Goal: Information Seeking & Learning: Learn about a topic

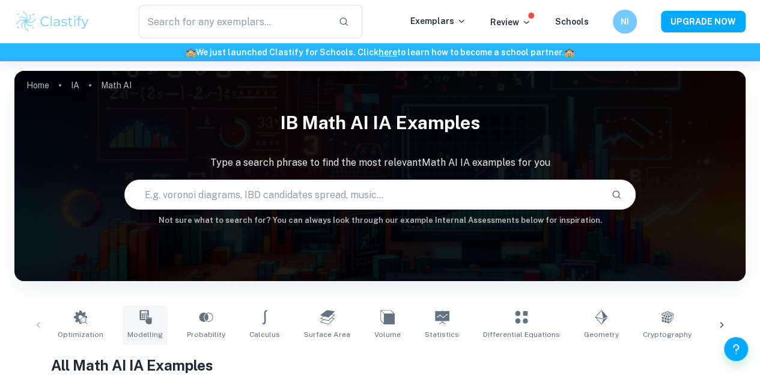
click at [139, 320] on icon at bounding box center [145, 317] width 12 height 14
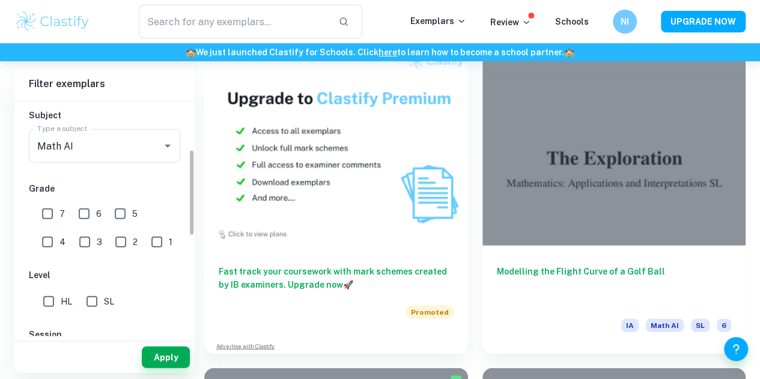
scroll to position [132, 0]
click at [48, 210] on input "7" at bounding box center [47, 213] width 24 height 24
checkbox input "true"
click at [78, 208] on input "6" at bounding box center [84, 213] width 24 height 24
checkbox input "true"
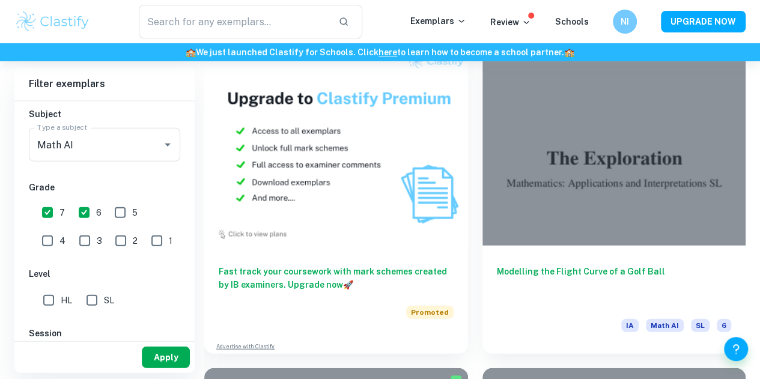
click at [159, 362] on button "Apply" at bounding box center [166, 358] width 48 height 22
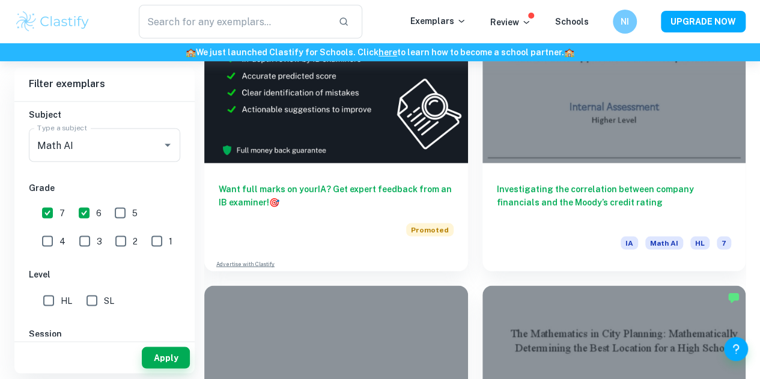
scroll to position [3316, 0]
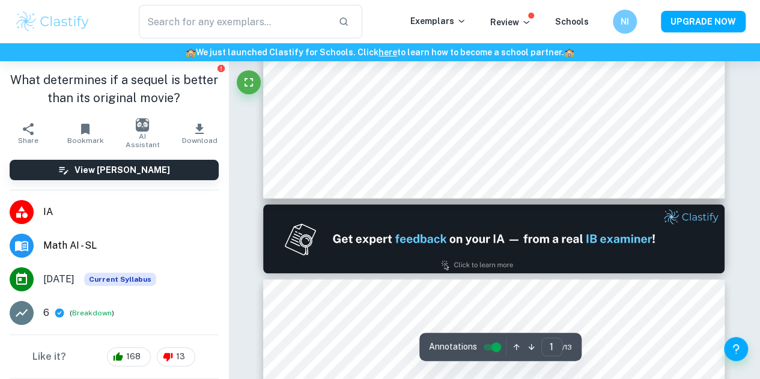
type input "2"
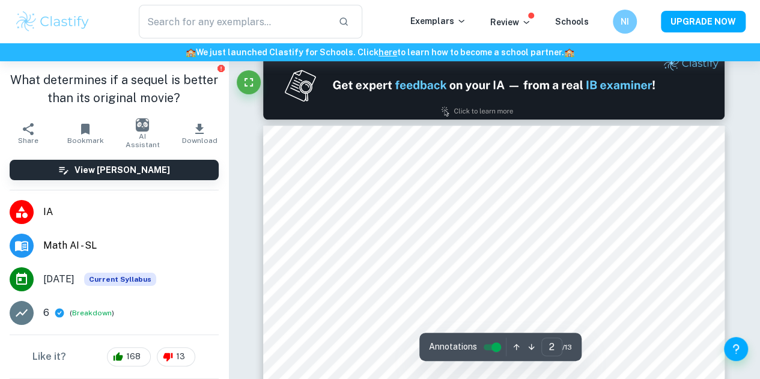
scroll to position [640, 0]
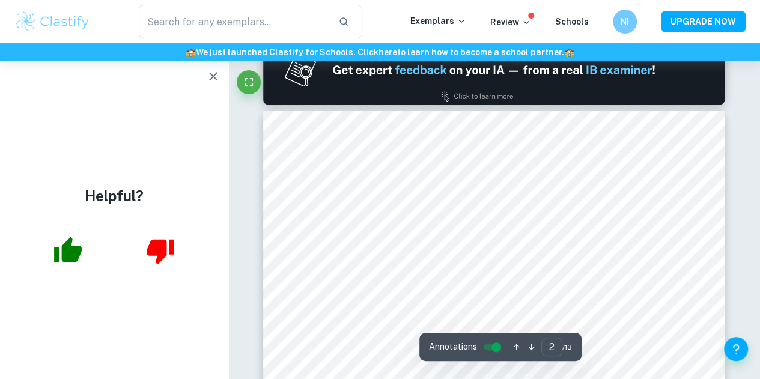
click at [217, 74] on icon "button" at bounding box center [213, 76] width 14 height 14
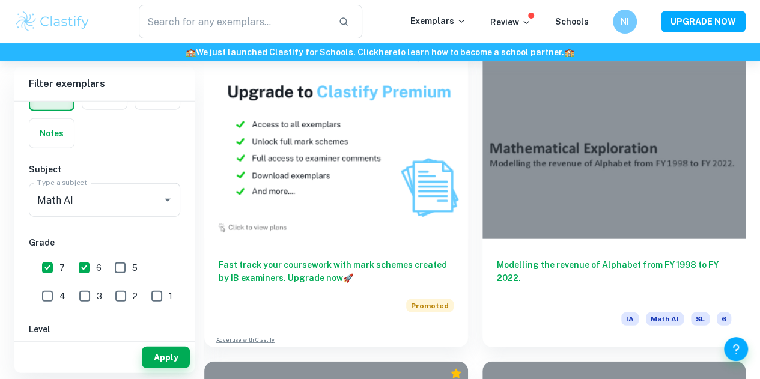
scroll to position [1342, 0]
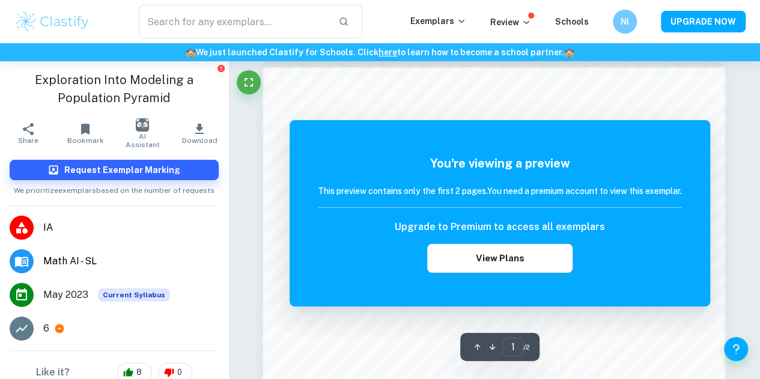
scroll to position [813, 0]
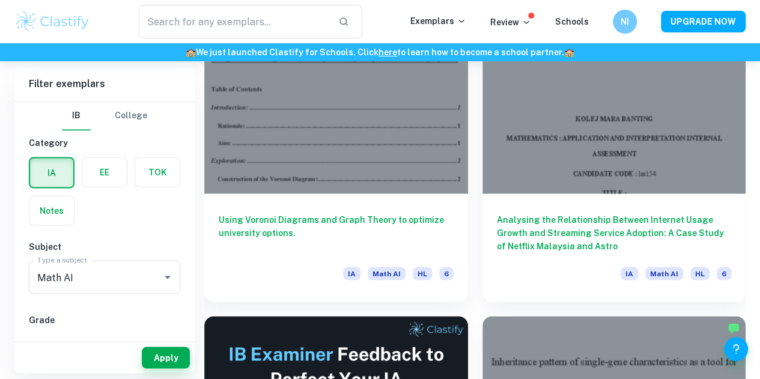
scroll to position [5532, 0]
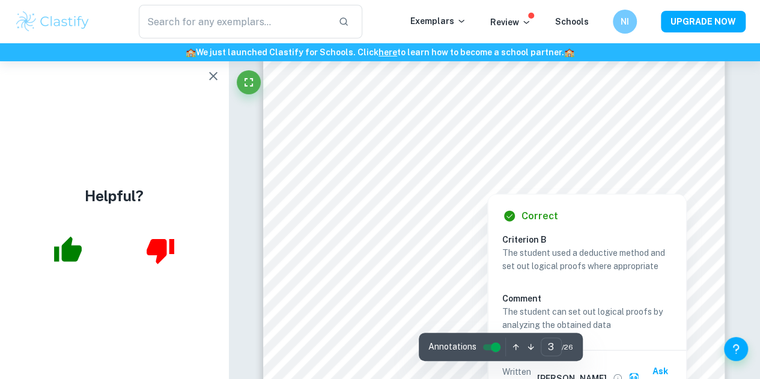
scroll to position [1381, 0]
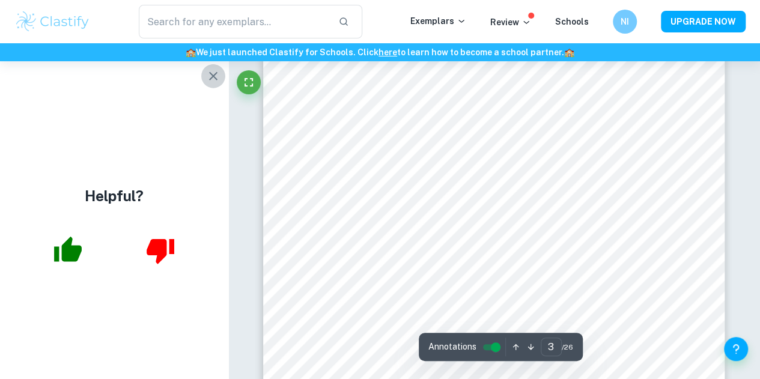
click at [213, 73] on icon "button" at bounding box center [213, 76] width 14 height 14
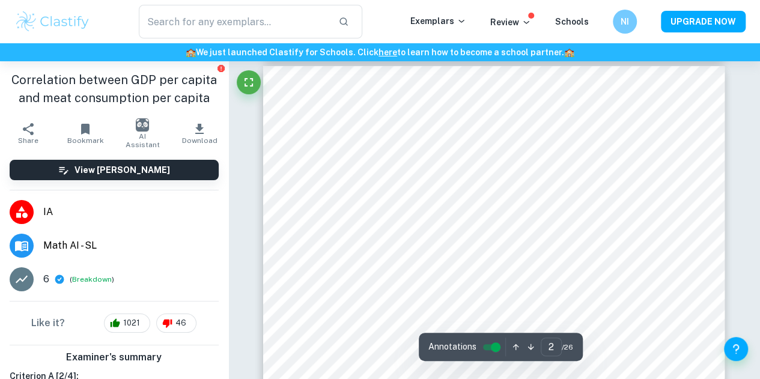
scroll to position [729, 0]
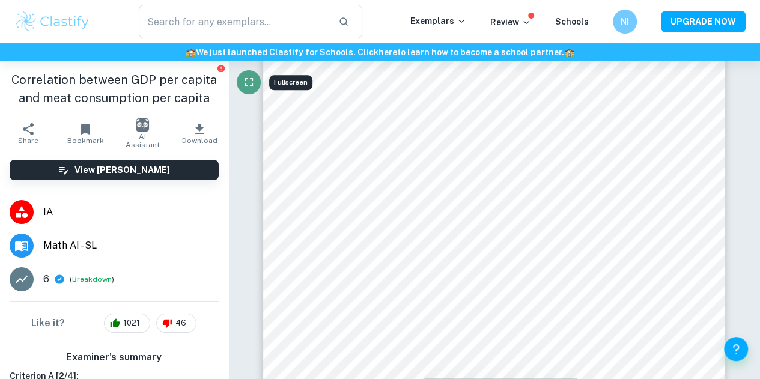
click at [250, 81] on icon "Fullscreen" at bounding box center [249, 82] width 14 height 14
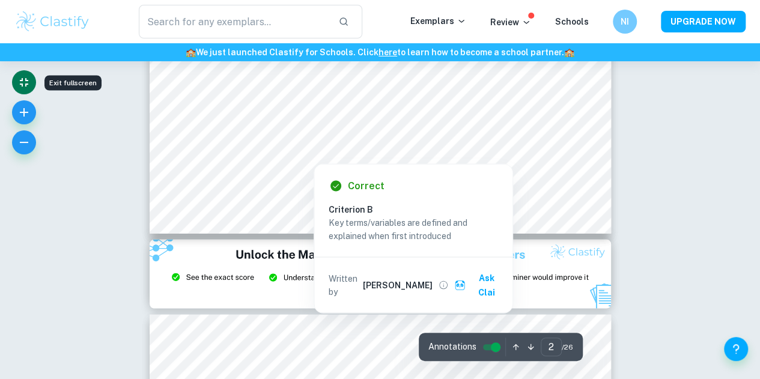
scroll to position [1115, 0]
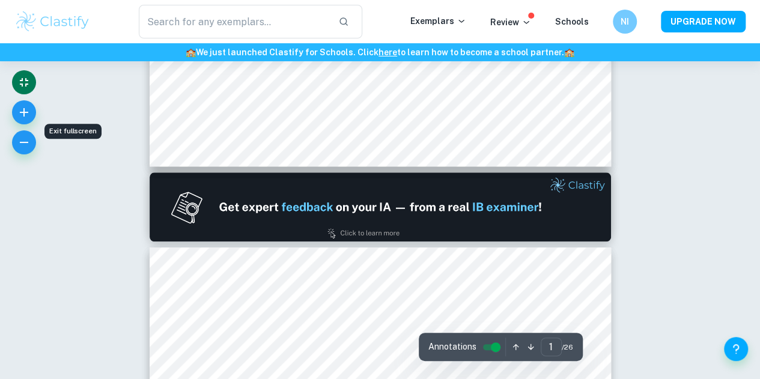
type input "2"
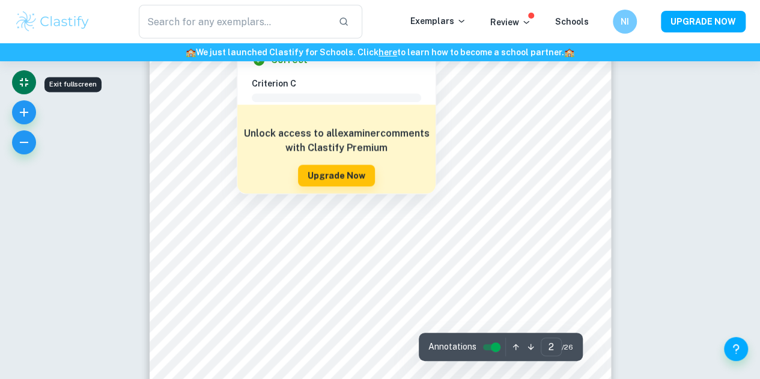
scroll to position [848, 0]
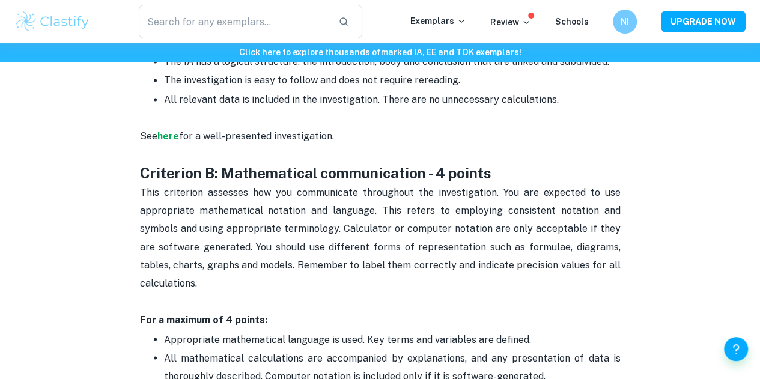
scroll to position [806, 0]
